Goal: Check status

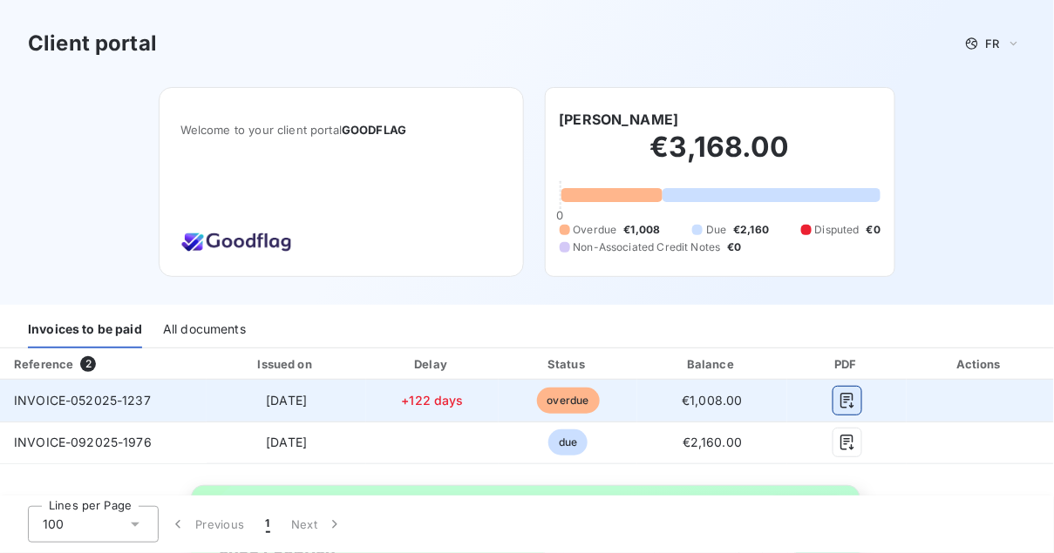
click at [845, 406] on icon "button" at bounding box center [846, 400] width 17 height 17
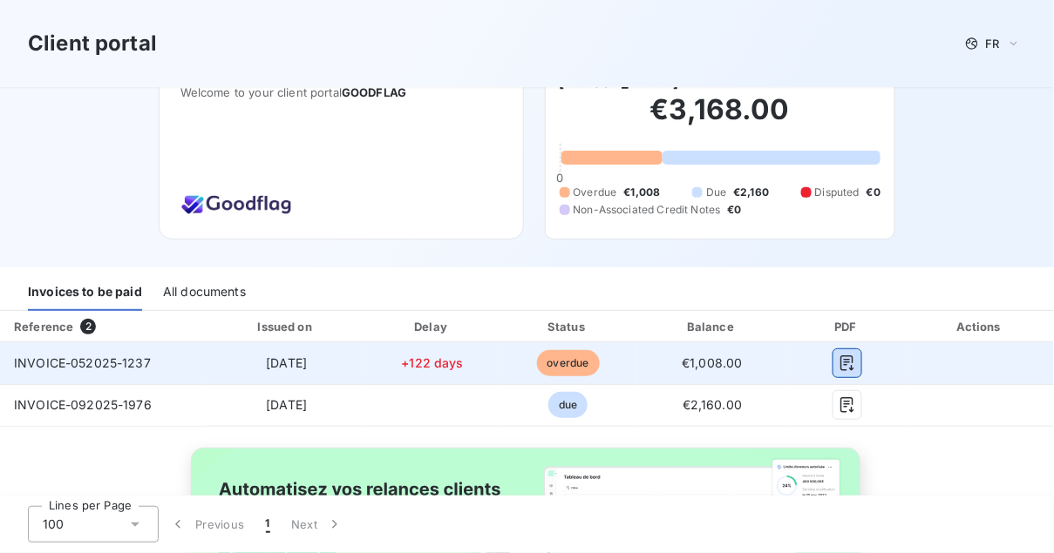
scroll to position [44, 0]
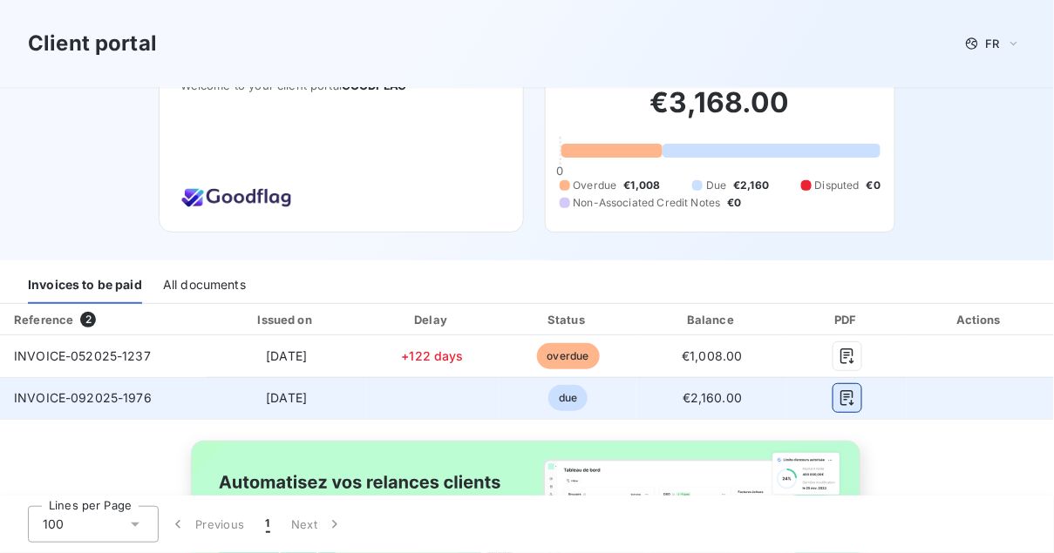
click at [842, 395] on icon "button" at bounding box center [846, 398] width 17 height 17
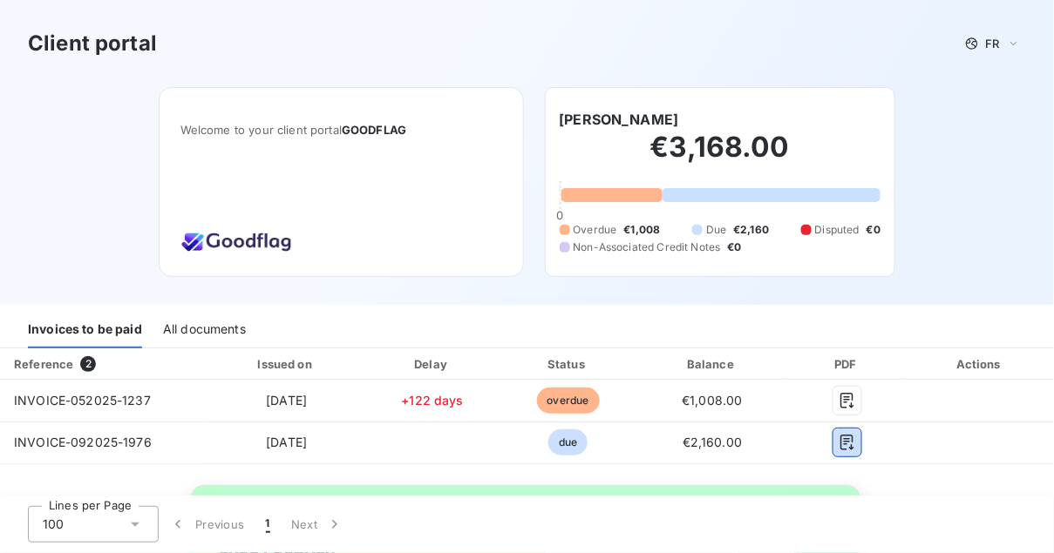
scroll to position [200, 0]
